Goal: Find specific page/section: Find specific page/section

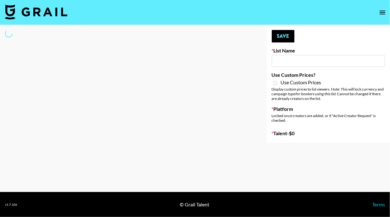
type input "US Based Music Creators"
select select "Song"
type input "US Based Music Creators"
select select "Song"
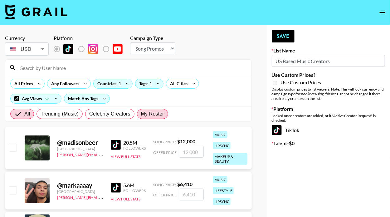
click at [157, 116] on span "My Roster" at bounding box center [152, 113] width 23 height 7
click at [141, 114] on input "My Roster" at bounding box center [141, 114] width 0 height 0
radio input "true"
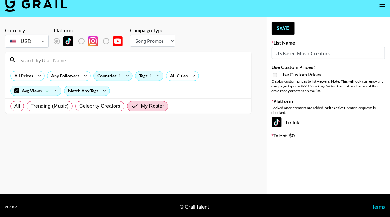
scroll to position [10, 0]
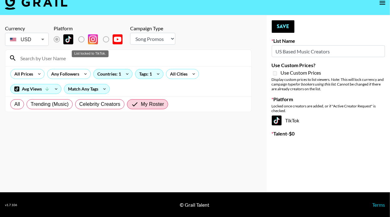
click at [58, 37] on label "List locked to TikTok." at bounding box center [61, 39] width 23 height 13
click at [132, 104] on input "My Roster" at bounding box center [136, 104] width 10 height 7
click at [53, 54] on input at bounding box center [132, 58] width 231 height 10
type input "amerycal"
click at [20, 102] on span "All" at bounding box center [17, 104] width 6 height 7
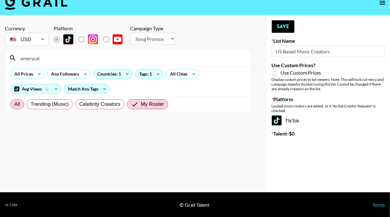
click at [14, 104] on input "All" at bounding box center [14, 104] width 0 height 0
radio input "true"
click at [67, 59] on input "amerycal" at bounding box center [132, 58] width 231 height 10
click at [14, 58] on icon at bounding box center [12, 57] width 5 height 5
click at [156, 39] on select "Choose Type... Song Promos Brand Promos" at bounding box center [152, 39] width 45 height 12
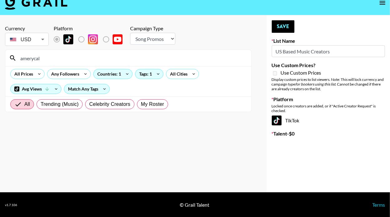
select select "Brand"
click at [130, 33] on select "Choose Type... Song Promos Brand Promos" at bounding box center [152, 39] width 45 height 12
click at [145, 107] on span "My Roster" at bounding box center [155, 104] width 23 height 7
click at [144, 104] on input "My Roster" at bounding box center [144, 104] width 0 height 0
radio input "true"
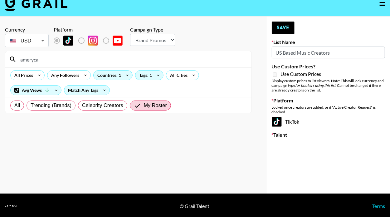
scroll to position [10, 0]
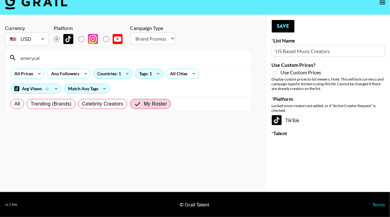
drag, startPoint x: 54, startPoint y: 60, endPoint x: 8, endPoint y: 59, distance: 45.9
click at [8, 59] on div "amerycal" at bounding box center [128, 58] width 246 height 16
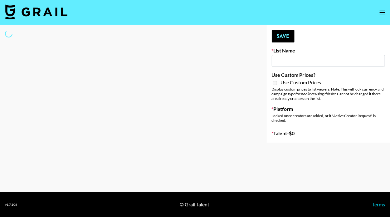
type input "US Based Music Creators"
select select "Song"
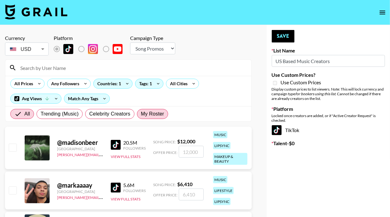
click at [150, 112] on span "My Roster" at bounding box center [152, 113] width 23 height 7
click at [141, 114] on input "My Roster" at bounding box center [141, 114] width 0 height 0
radio input "true"
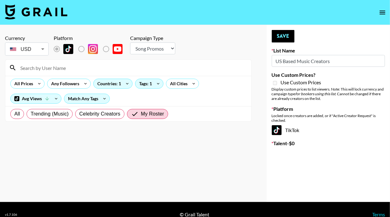
click at [161, 46] on select "Choose Type... Song Promos Brand Promos" at bounding box center [152, 48] width 45 height 12
select select "Brand"
click at [130, 42] on select "Choose Type... Song Promos Brand Promos" at bounding box center [152, 48] width 45 height 12
click at [24, 114] on div "All Trending (Brands) Celebrity Creators My Roster" at bounding box center [90, 114] width 163 height 15
click at [21, 115] on label "All" at bounding box center [17, 114] width 14 height 10
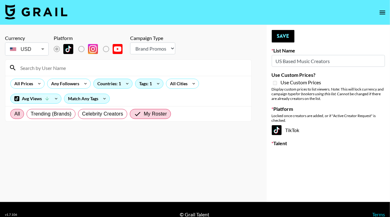
click at [14, 114] on input "All" at bounding box center [14, 114] width 0 height 0
radio input "true"
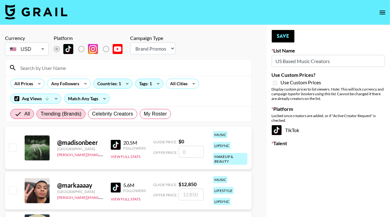
click at [41, 113] on span "Trending (Brands)" at bounding box center [61, 113] width 41 height 7
click at [41, 114] on input "Trending (Brands)" at bounding box center [41, 114] width 0 height 0
radio input "true"
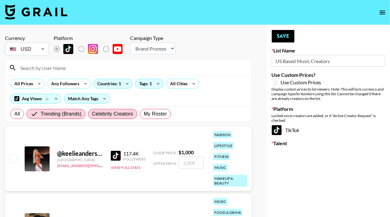
click at [94, 112] on span "Celebrity Creators" at bounding box center [112, 113] width 41 height 7
click at [92, 114] on input "Celebrity Creators" at bounding box center [92, 114] width 0 height 0
radio input "true"
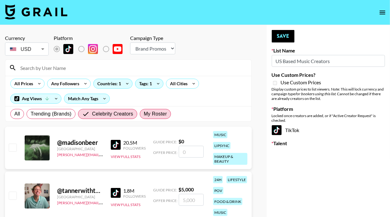
click at [145, 111] on span "My Roster" at bounding box center [155, 113] width 23 height 7
click at [144, 114] on input "My Roster" at bounding box center [144, 114] width 0 height 0
radio input "true"
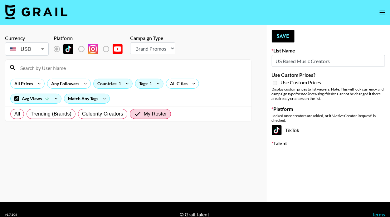
click at [158, 47] on select "Choose Type... Song Promos Brand Promos" at bounding box center [152, 48] width 45 height 12
click at [57, 50] on label "List locked to TikTok." at bounding box center [61, 48] width 23 height 13
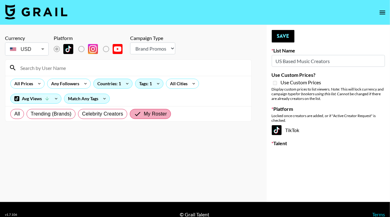
click at [140, 112] on input "My Roster" at bounding box center [139, 113] width 10 height 7
